Goal: Transaction & Acquisition: Book appointment/travel/reservation

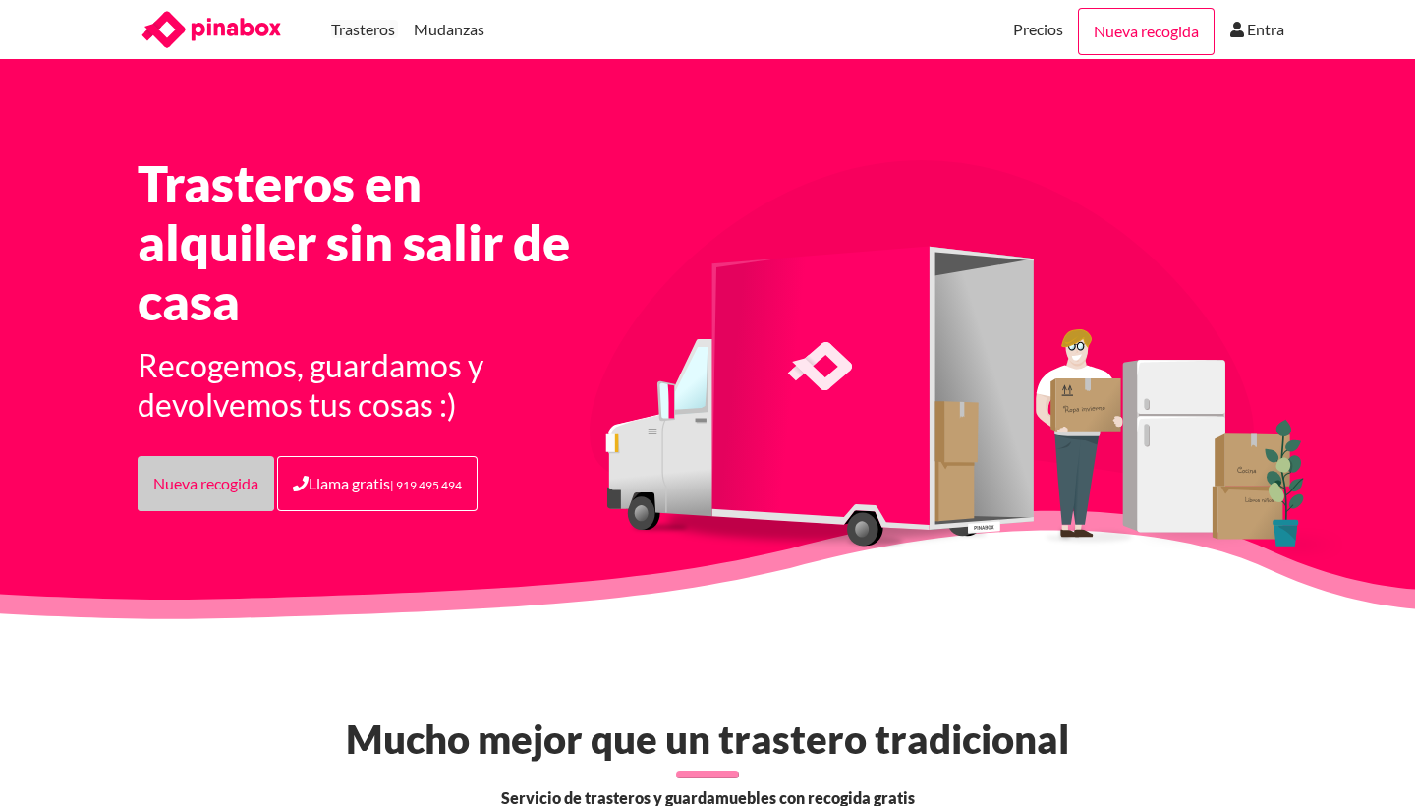
click at [230, 480] on link "Nueva recogida" at bounding box center [206, 483] width 137 height 55
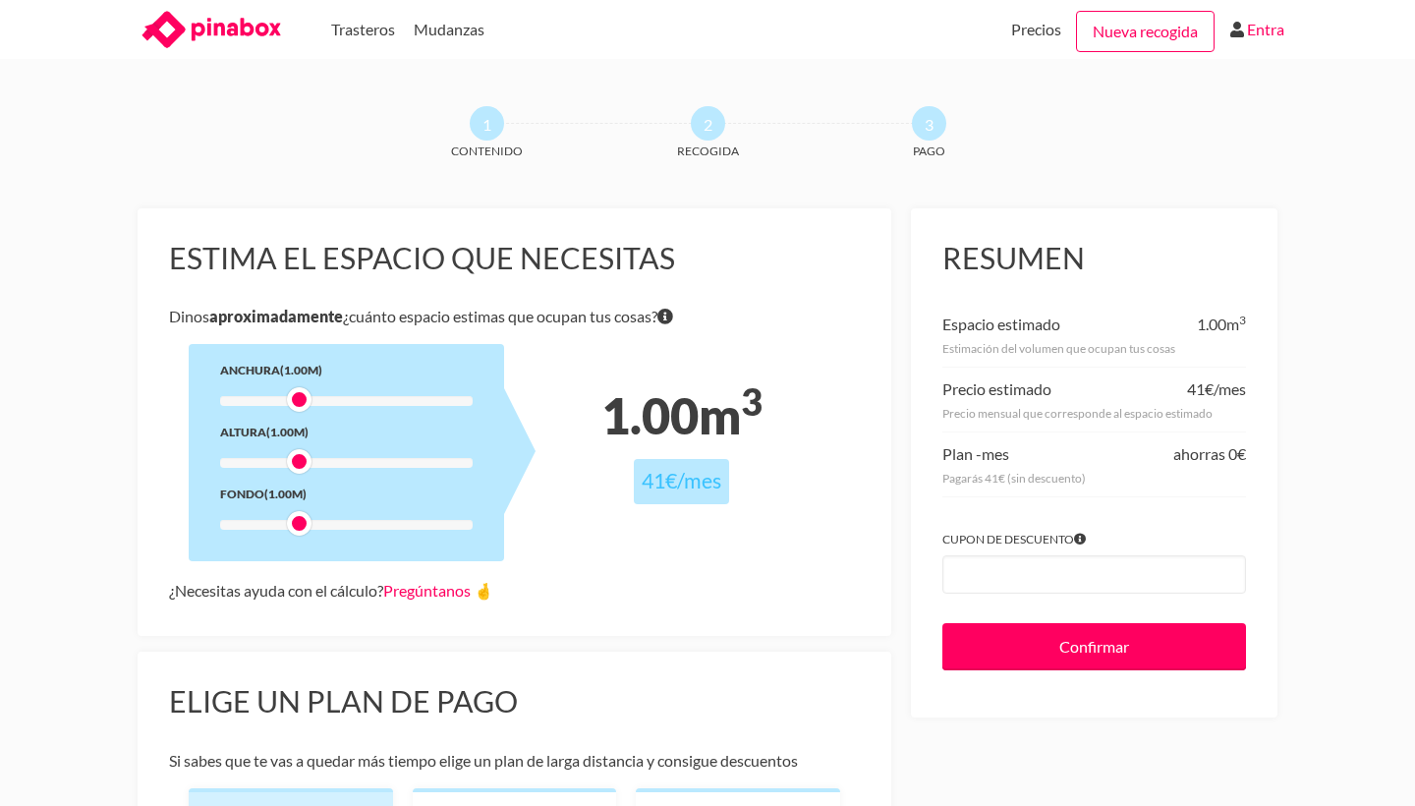
click at [1258, 25] on link "Entra" at bounding box center [1265, 29] width 37 height 59
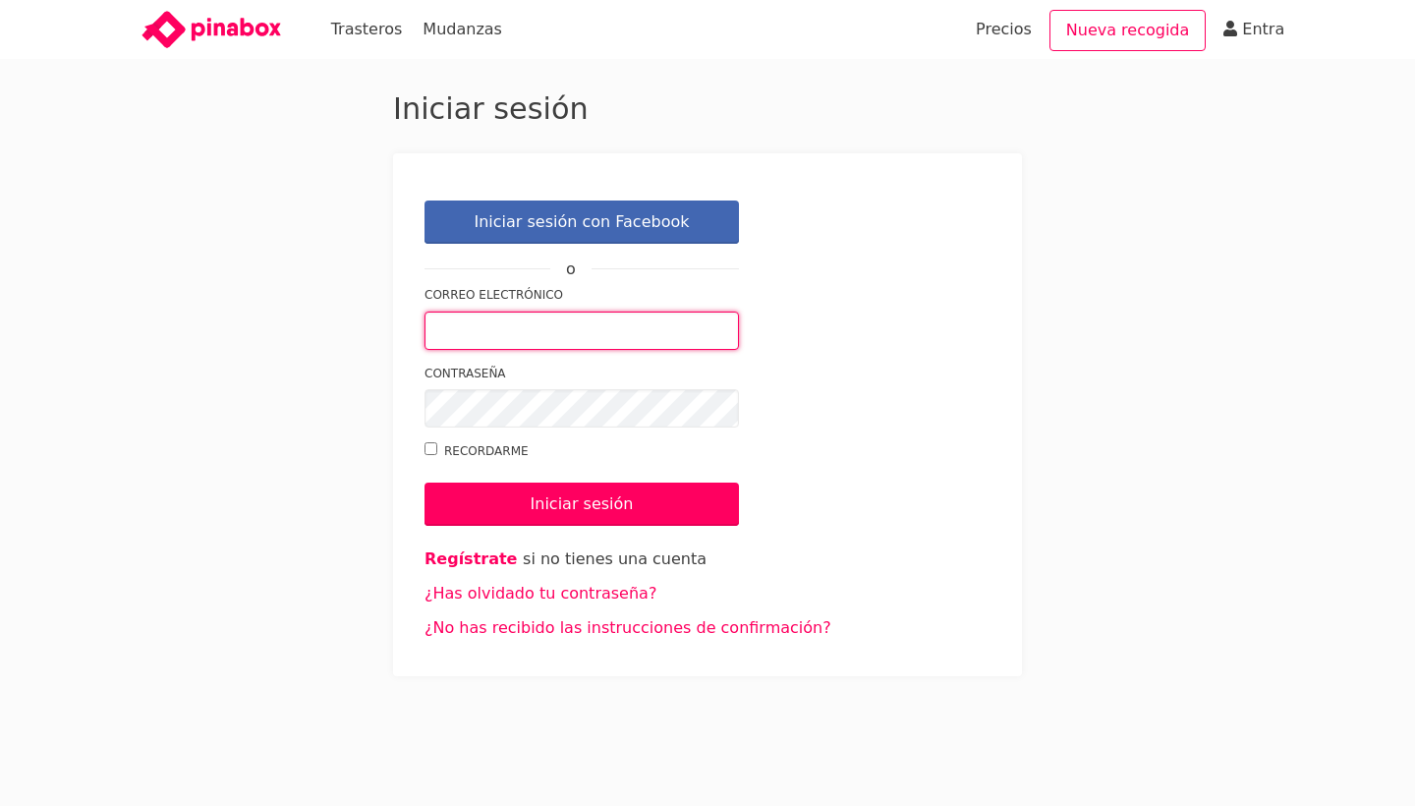
type input "[EMAIL_ADDRESS][DOMAIN_NAME]"
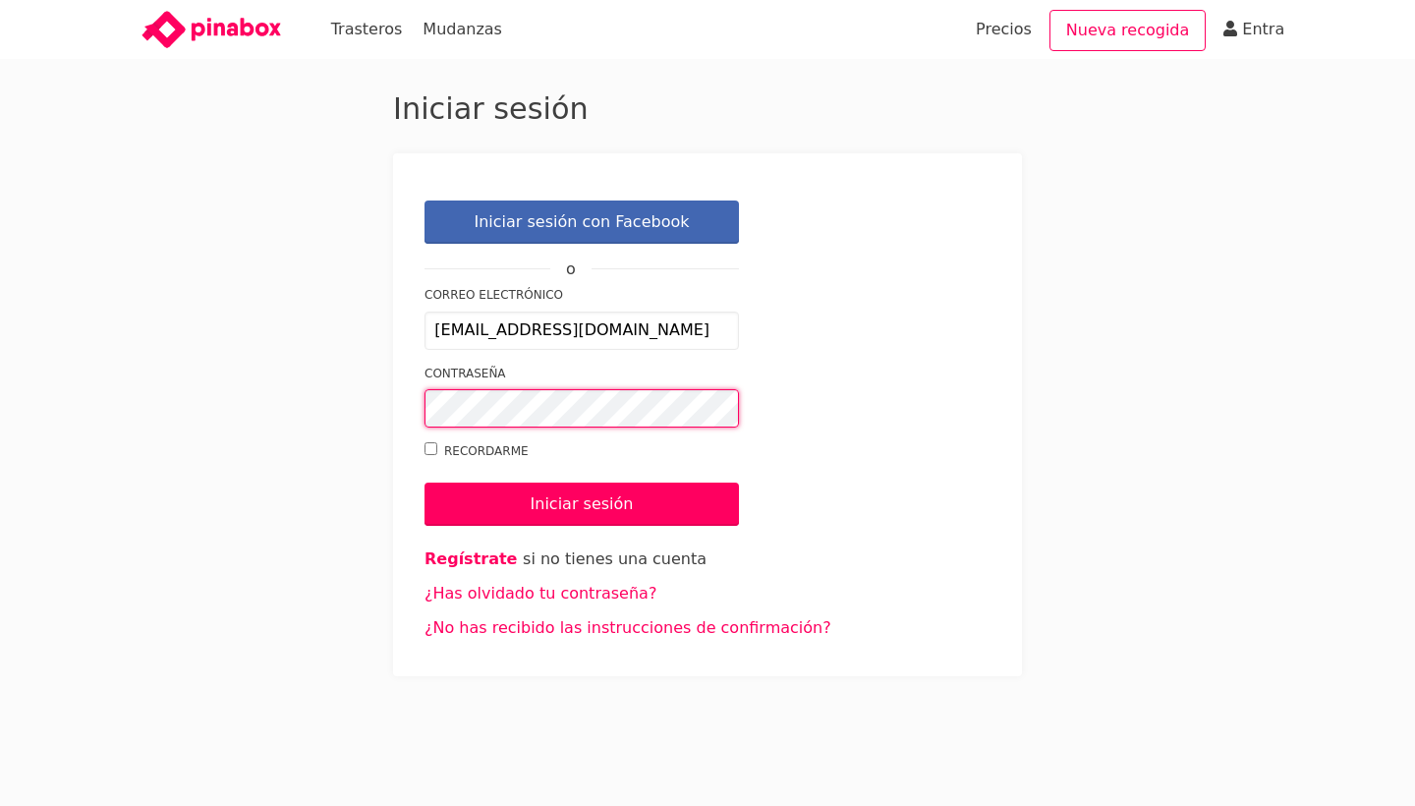
click at [582, 502] on input "Iniciar sesión" at bounding box center [581, 503] width 314 height 43
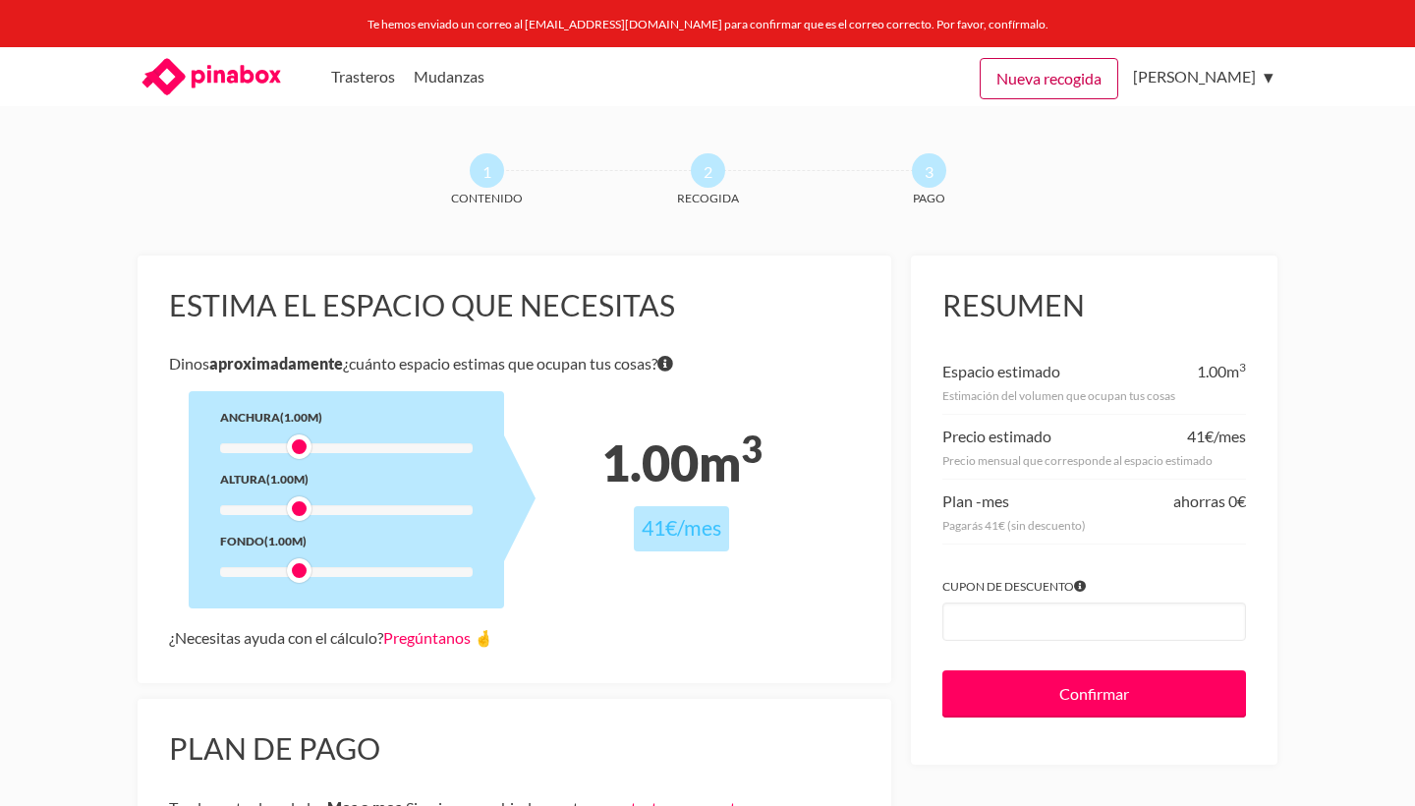
click at [1048, 91] on link "Nueva recogida" at bounding box center [1049, 78] width 139 height 41
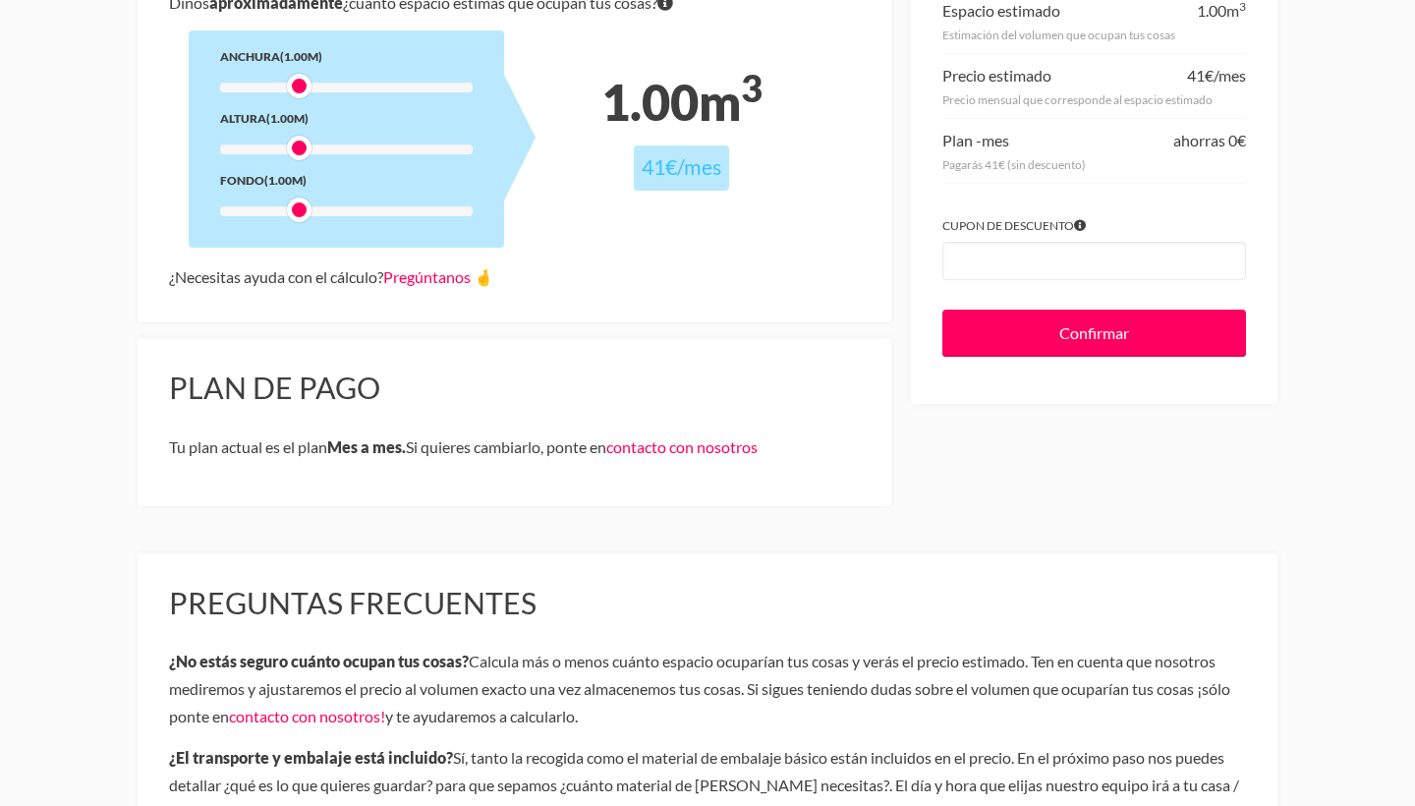
scroll to position [366, 0]
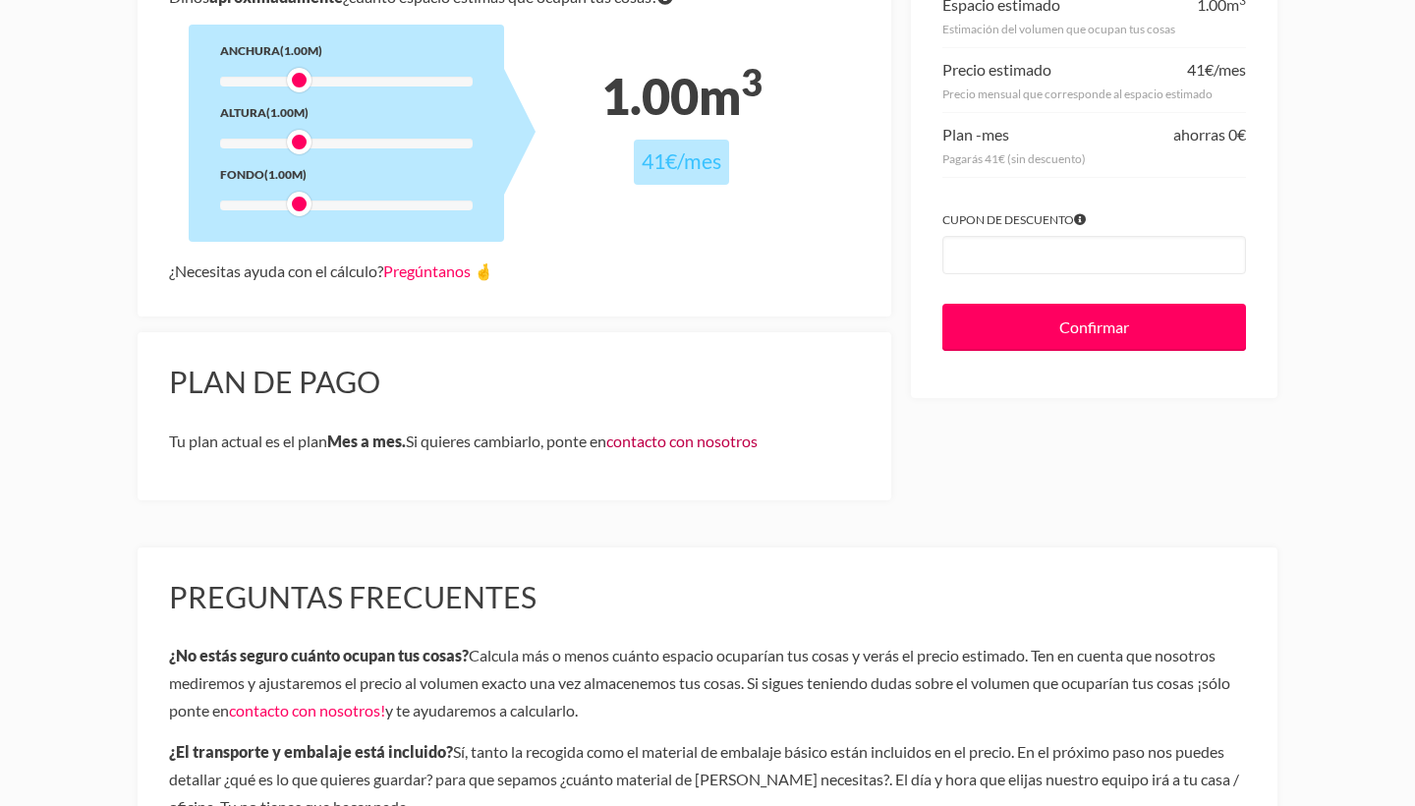
click at [757, 435] on link "contacto con nosotros" at bounding box center [681, 440] width 151 height 19
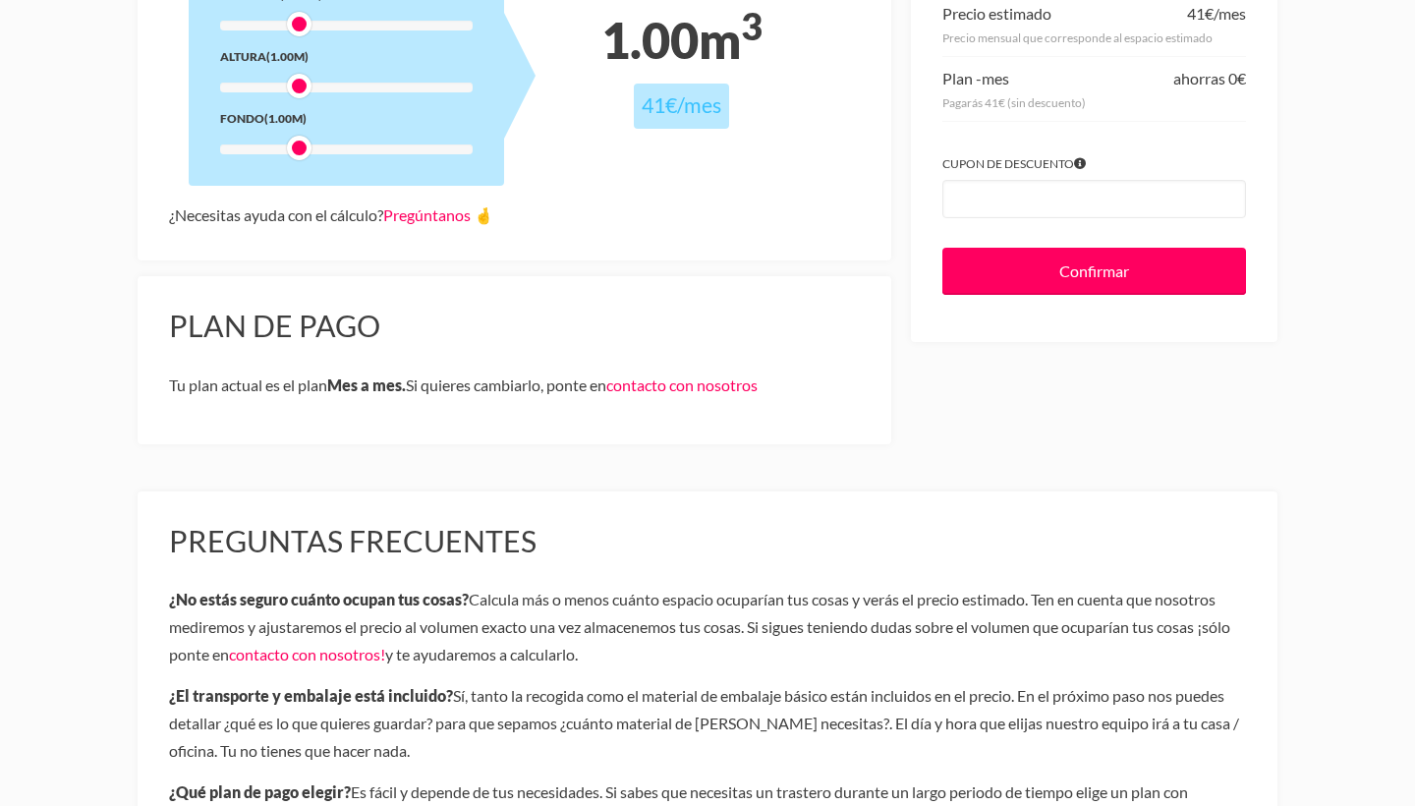
scroll to position [424, 0]
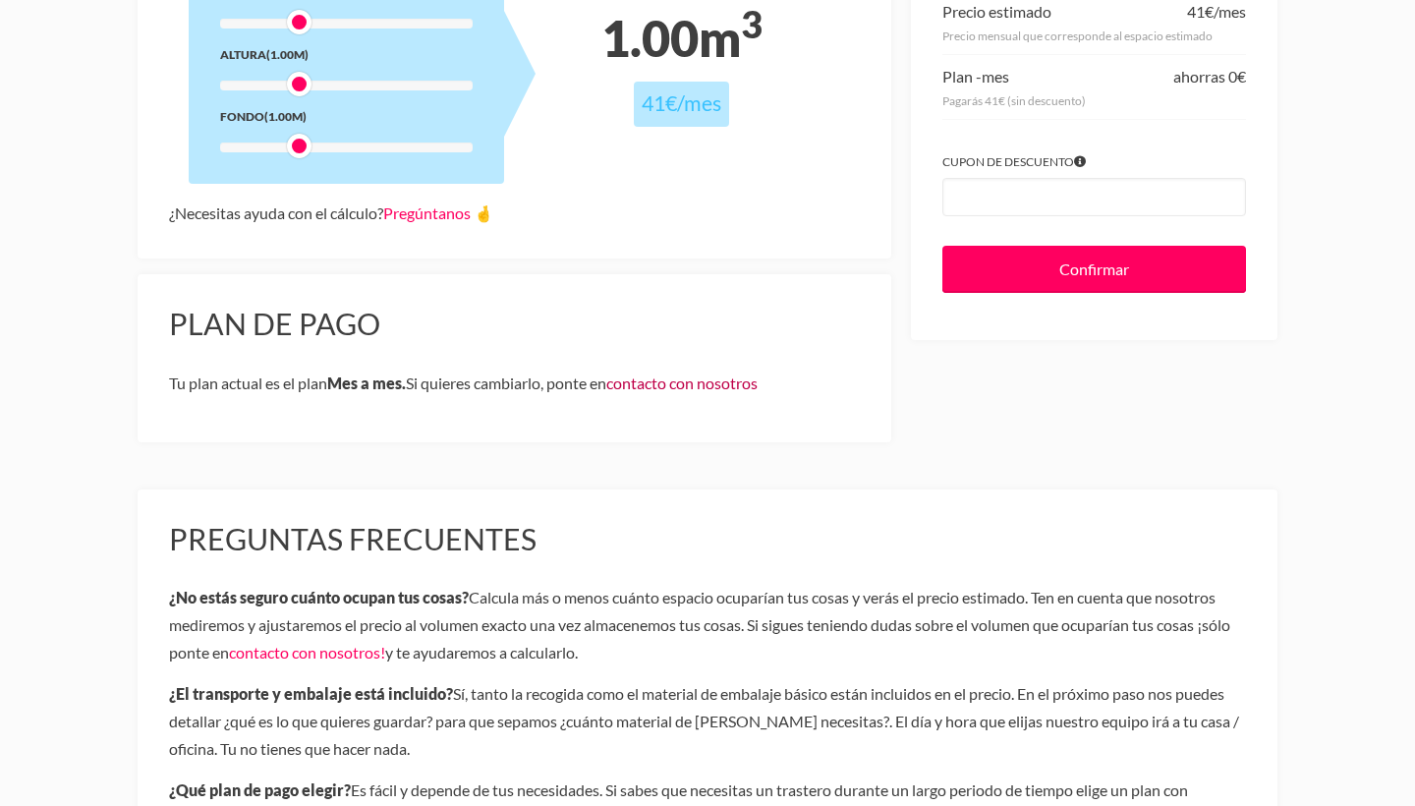
click at [744, 385] on link "contacto con nosotros" at bounding box center [681, 382] width 151 height 19
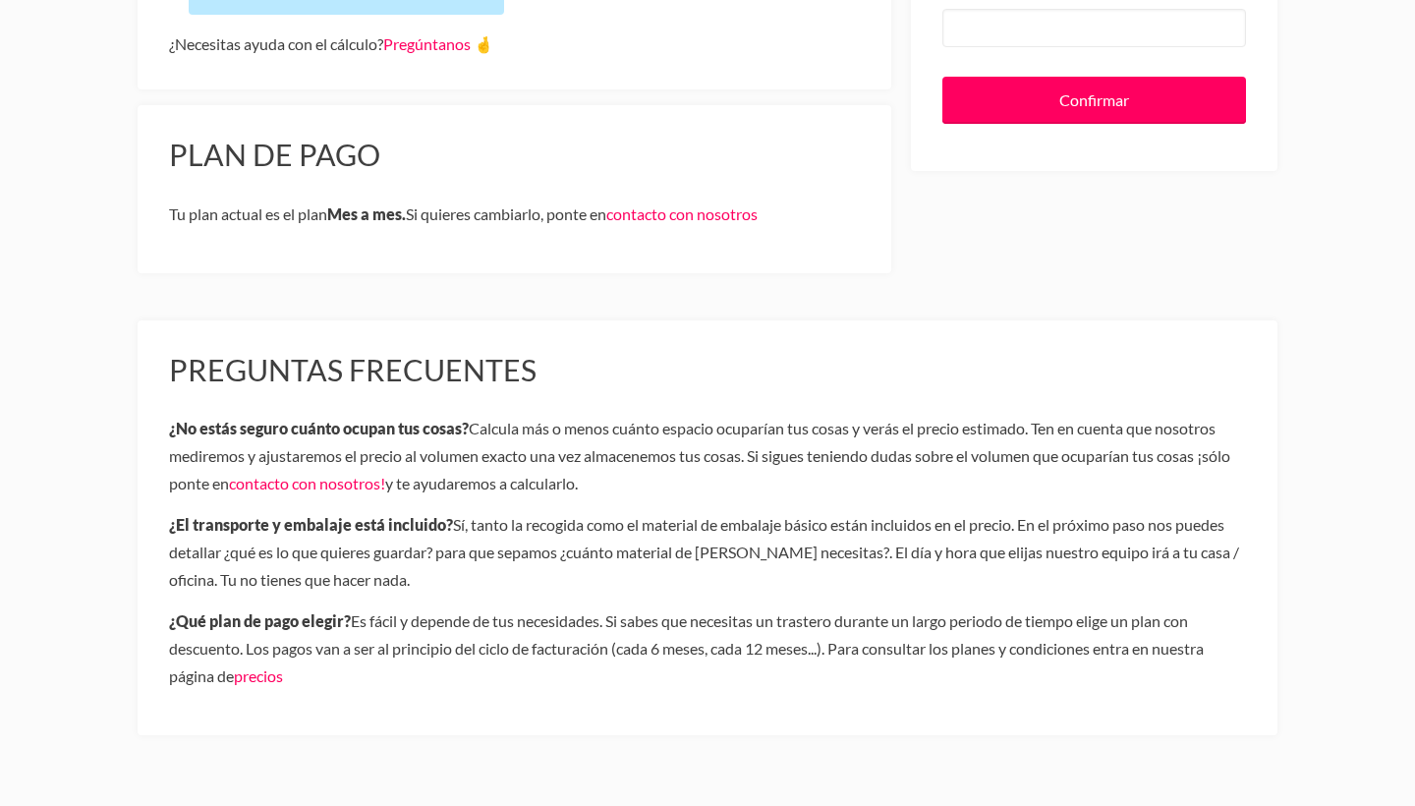
scroll to position [619, 0]
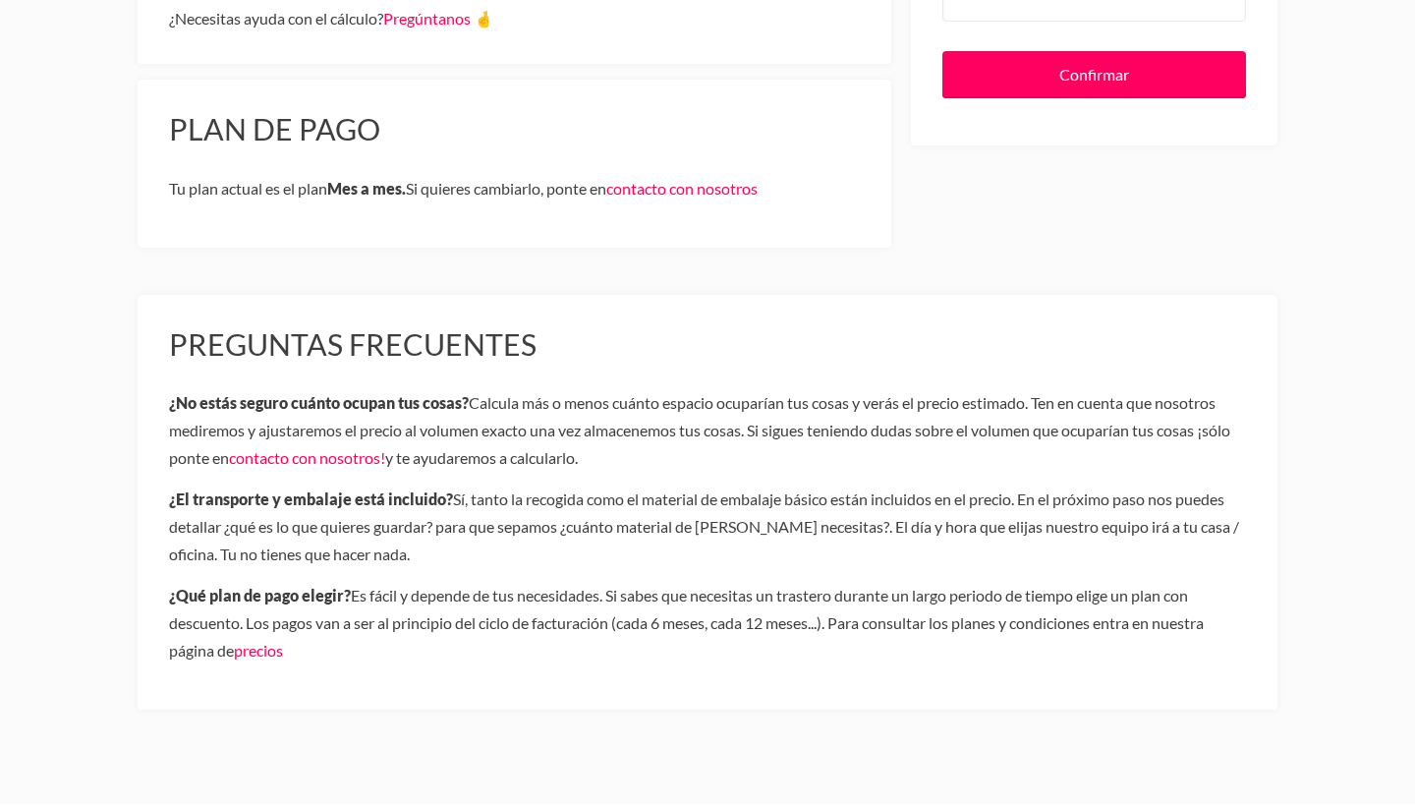
click at [843, 640] on p "¿Qué plan de pago elegir? Es fácil y depende de tus necesidades. Si sabes que n…" at bounding box center [707, 623] width 1077 height 83
click at [263, 648] on link "precios" at bounding box center [258, 650] width 49 height 19
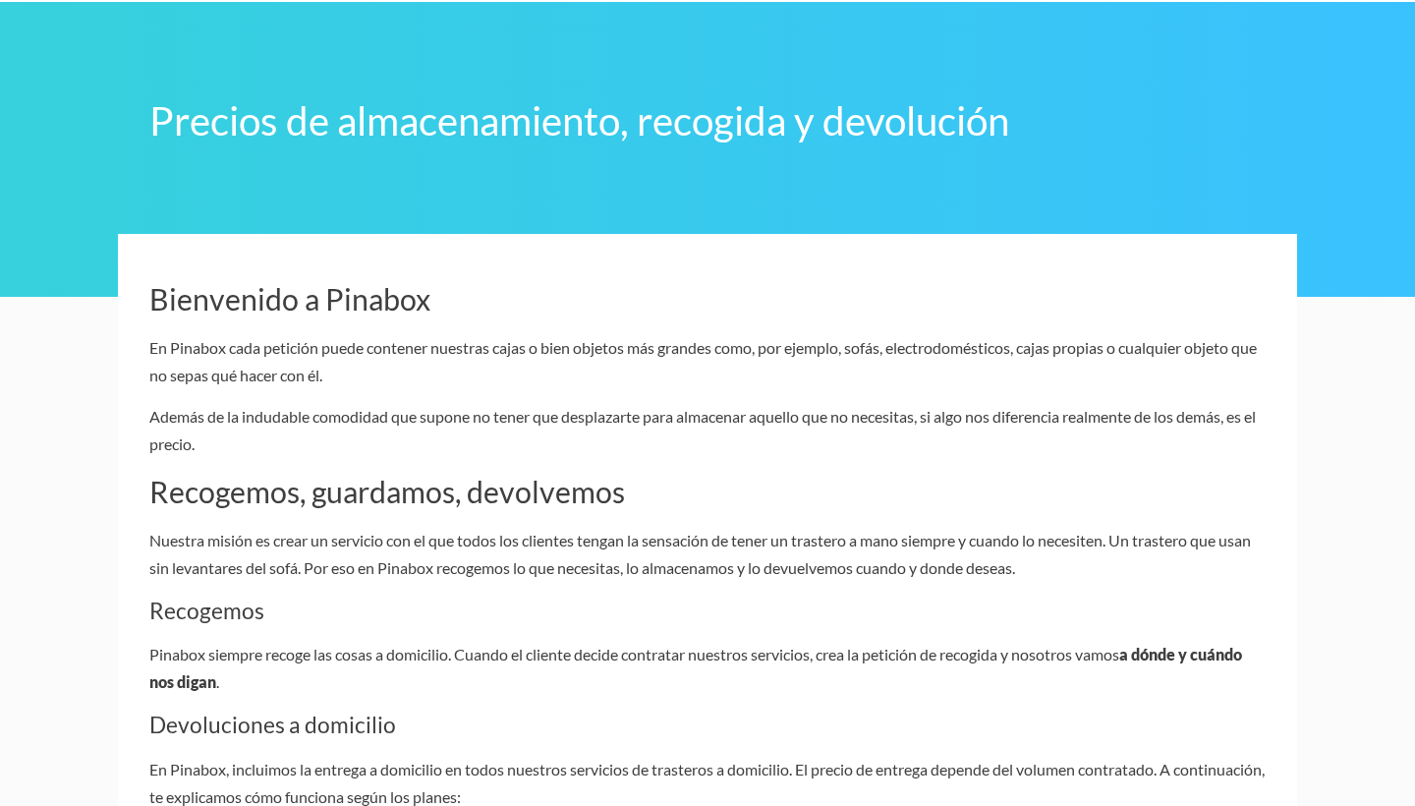
scroll to position [129, 0]
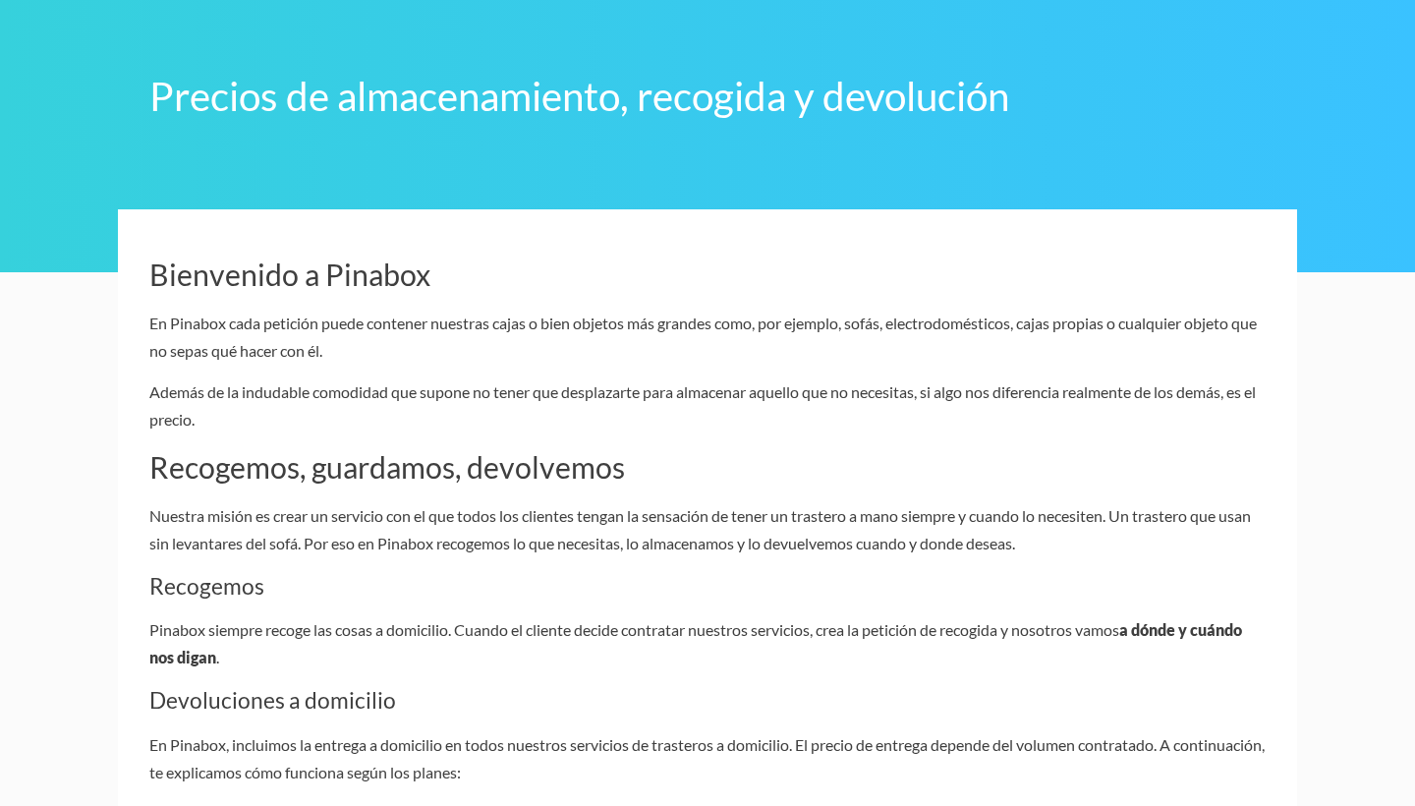
click at [915, 532] on p "Nuestra misión es crear un servicio con el que todos los clientes tengan la sen…" at bounding box center [707, 529] width 1116 height 55
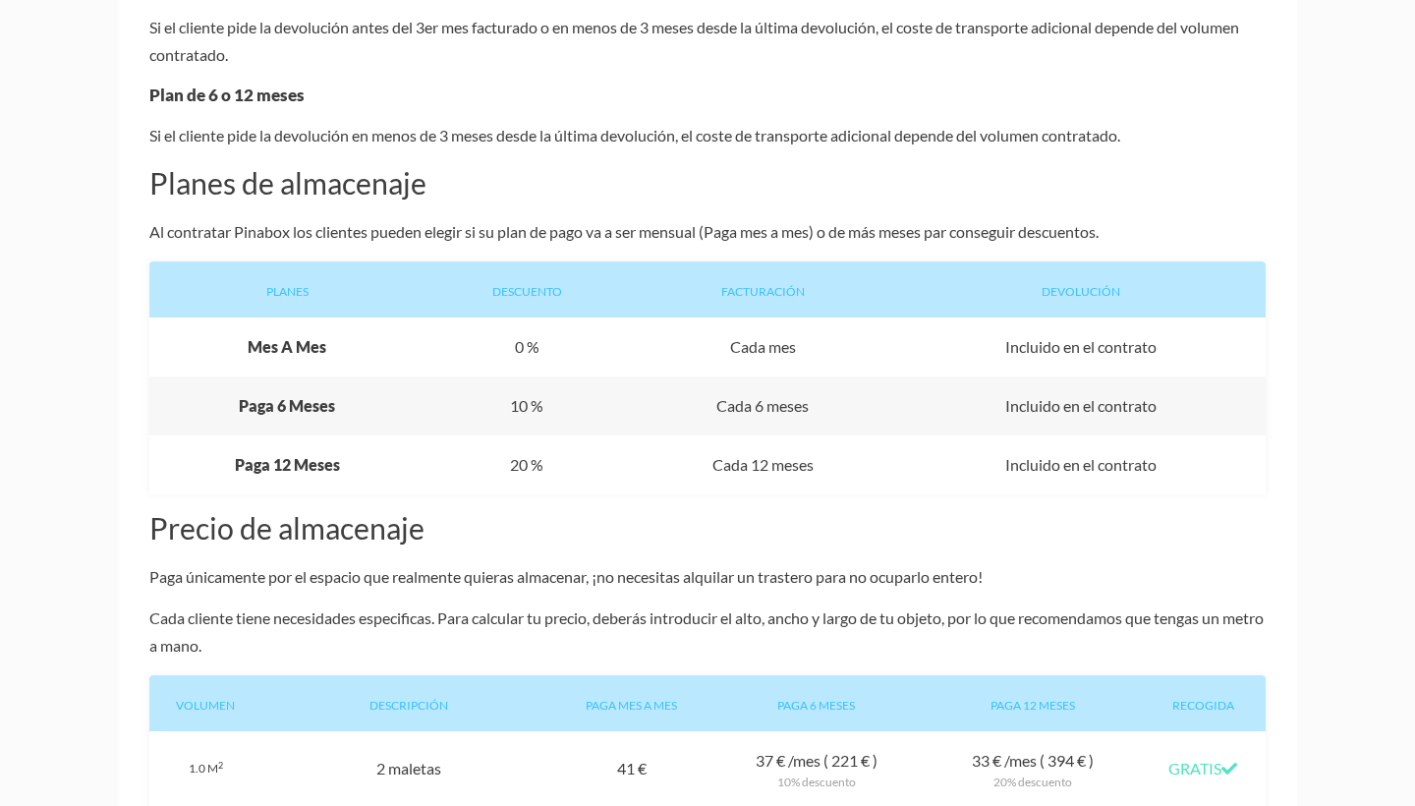
scroll to position [1167, 0]
